Goal: Entertainment & Leisure: Consume media (video, audio)

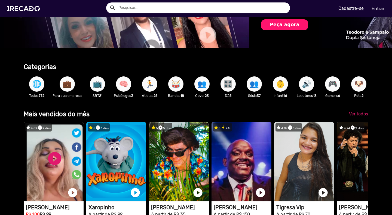
scroll to position [0, 776]
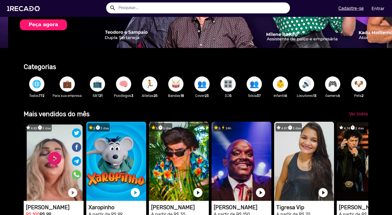
click at [122, 82] on span "🧠" at bounding box center [123, 83] width 9 height 15
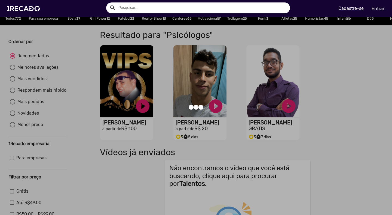
scroll to position [18, 0]
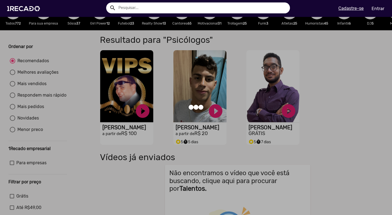
click at [253, 133] on div at bounding box center [196, 107] width 392 height 215
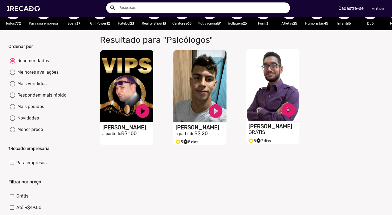
click at [153, 130] on h1 "[PERSON_NAME]" at bounding box center [127, 127] width 51 height 7
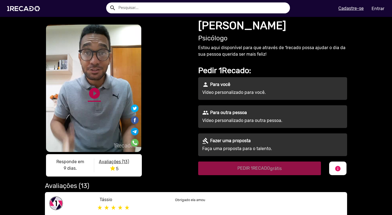
click at [92, 94] on link "play_circle_filled" at bounding box center [94, 93] width 13 height 13
click at [93, 100] on link "play_circle_filled" at bounding box center [94, 93] width 13 height 13
click at [92, 100] on link "pause_circle" at bounding box center [94, 93] width 13 height 13
